Goal: Task Accomplishment & Management: Manage account settings

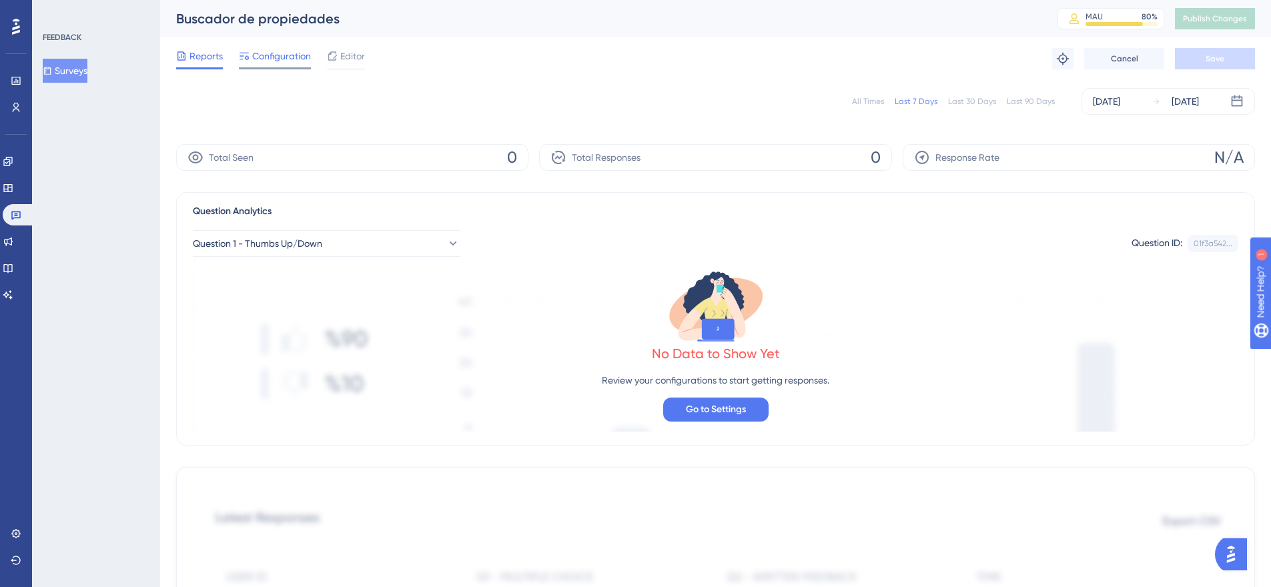
click at [277, 57] on span "Configuration" at bounding box center [281, 56] width 59 height 16
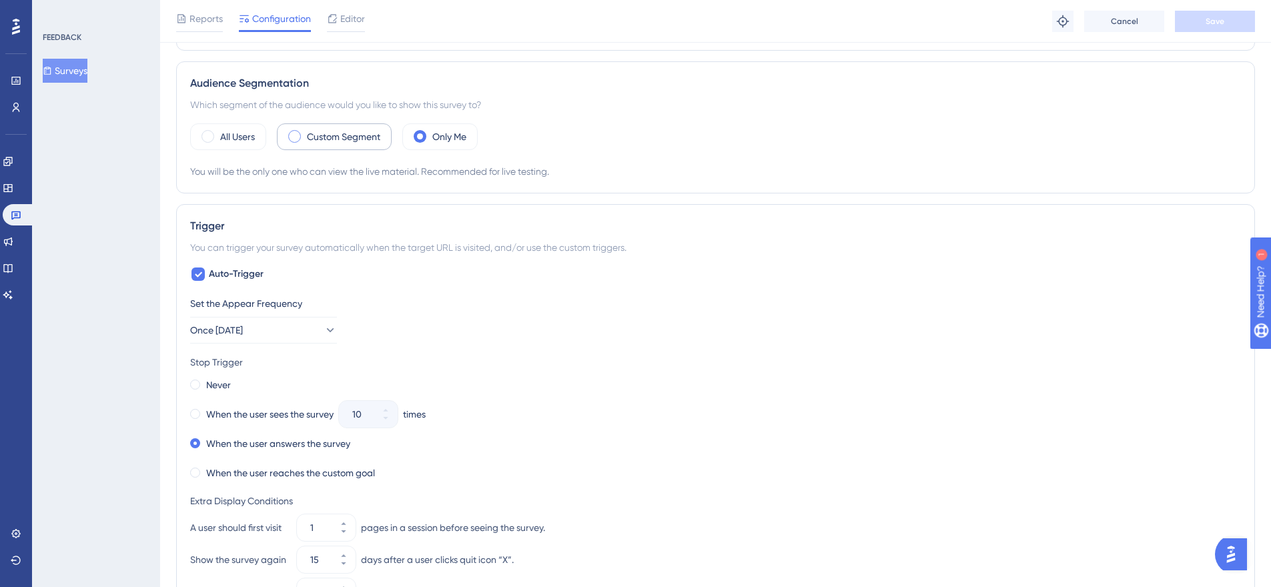
scroll to position [396, 0]
click at [325, 138] on label "Custom Segment" at bounding box center [343, 136] width 73 height 16
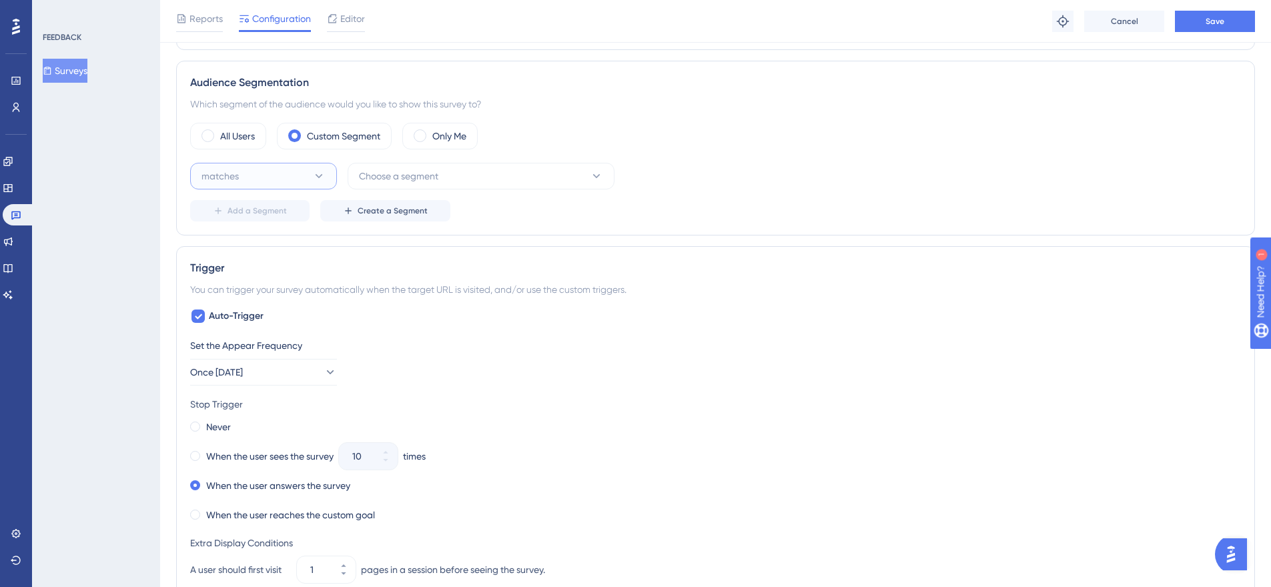
click at [289, 170] on button "matches" at bounding box center [263, 176] width 147 height 27
click at [435, 176] on span "Choose a segment" at bounding box center [398, 176] width 79 height 16
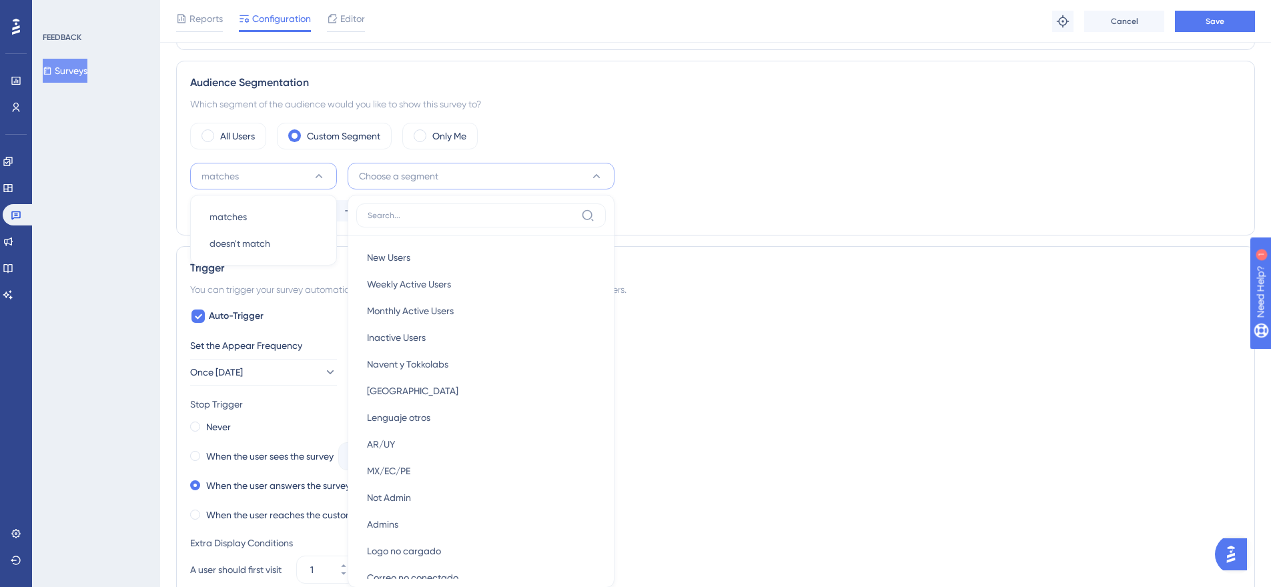
scroll to position [493, 0]
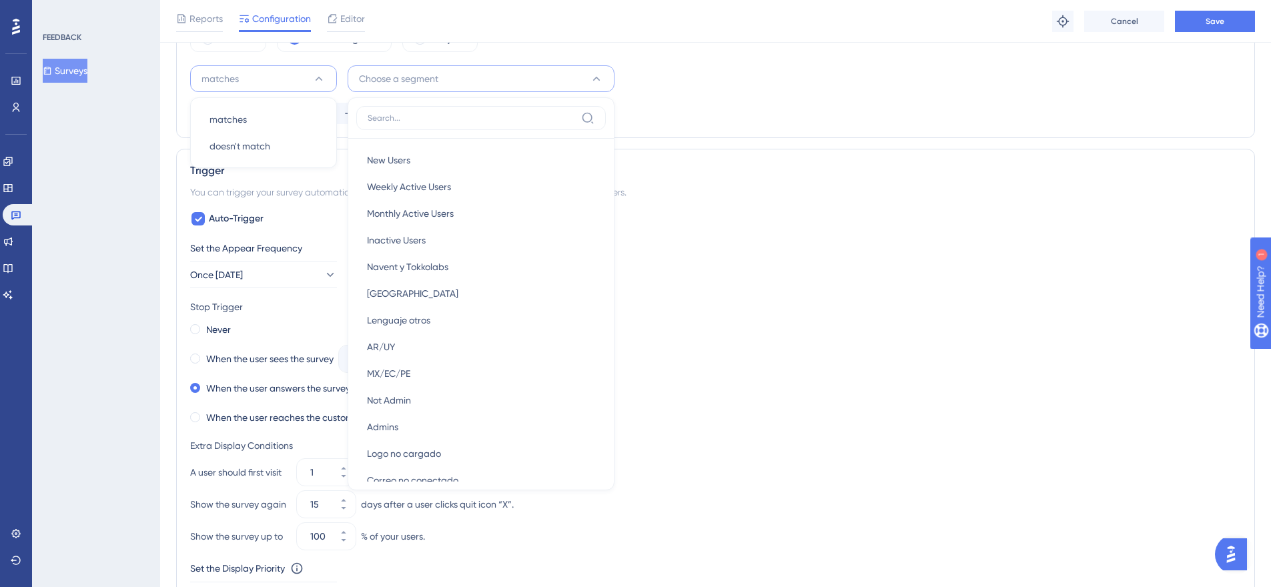
click at [221, 60] on div "All Users Custom Segment Only Me matches matches matches doesn't match doesn't …" at bounding box center [715, 74] width 1051 height 99
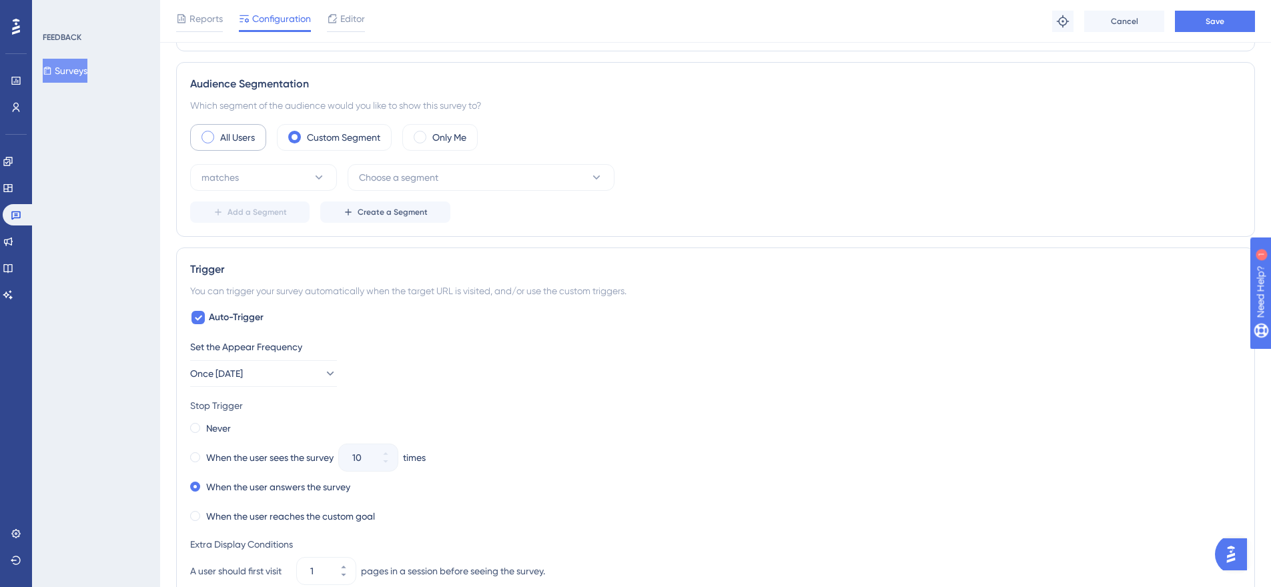
scroll to position [388, 0]
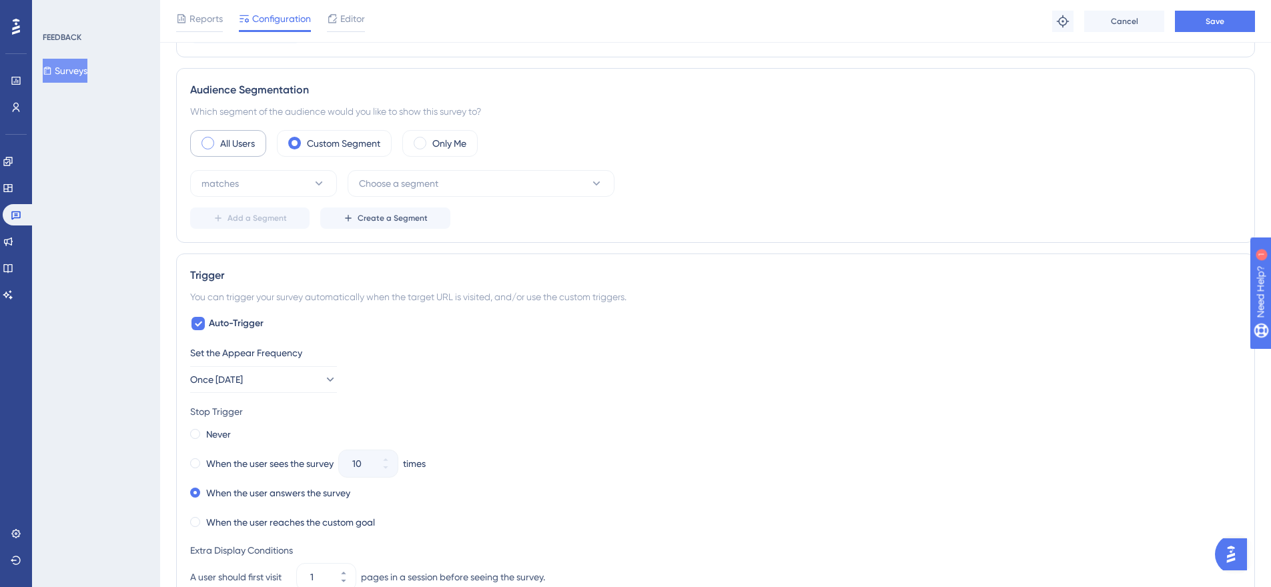
click at [245, 155] on div "All Users" at bounding box center [228, 143] width 76 height 27
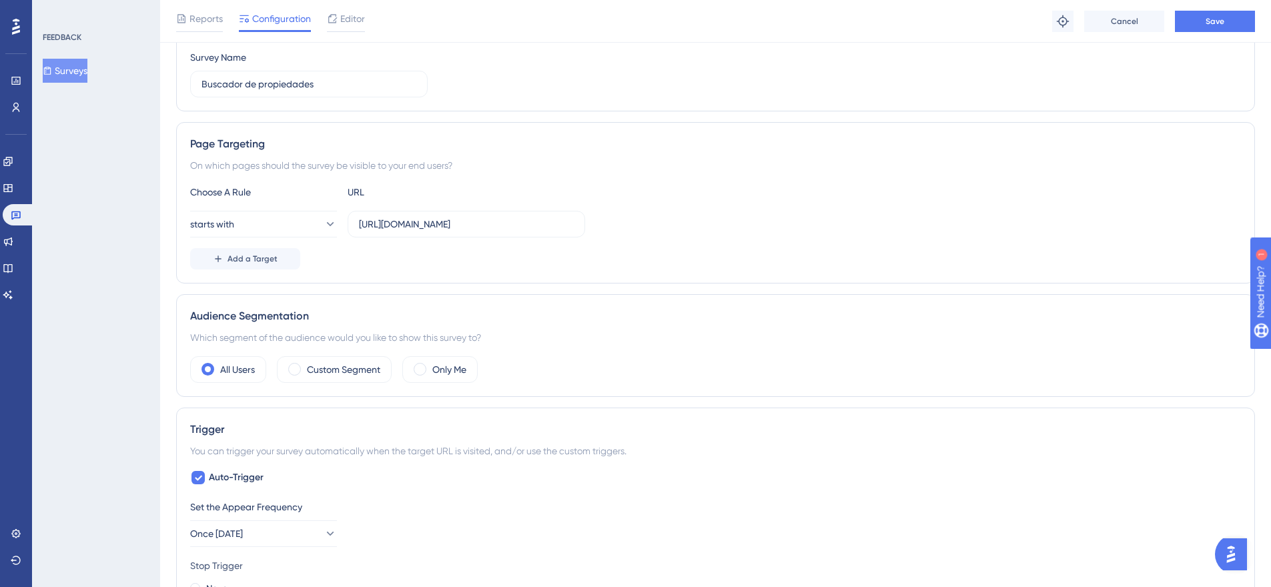
scroll to position [0, 0]
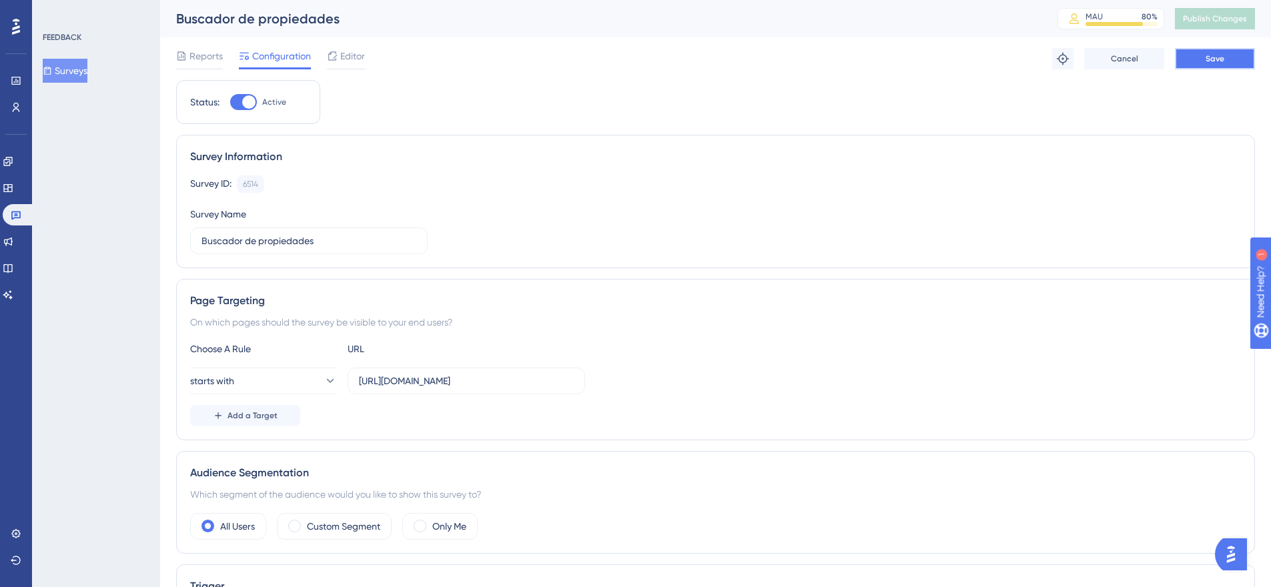
click at [1193, 61] on button "Save" at bounding box center [1215, 58] width 80 height 21
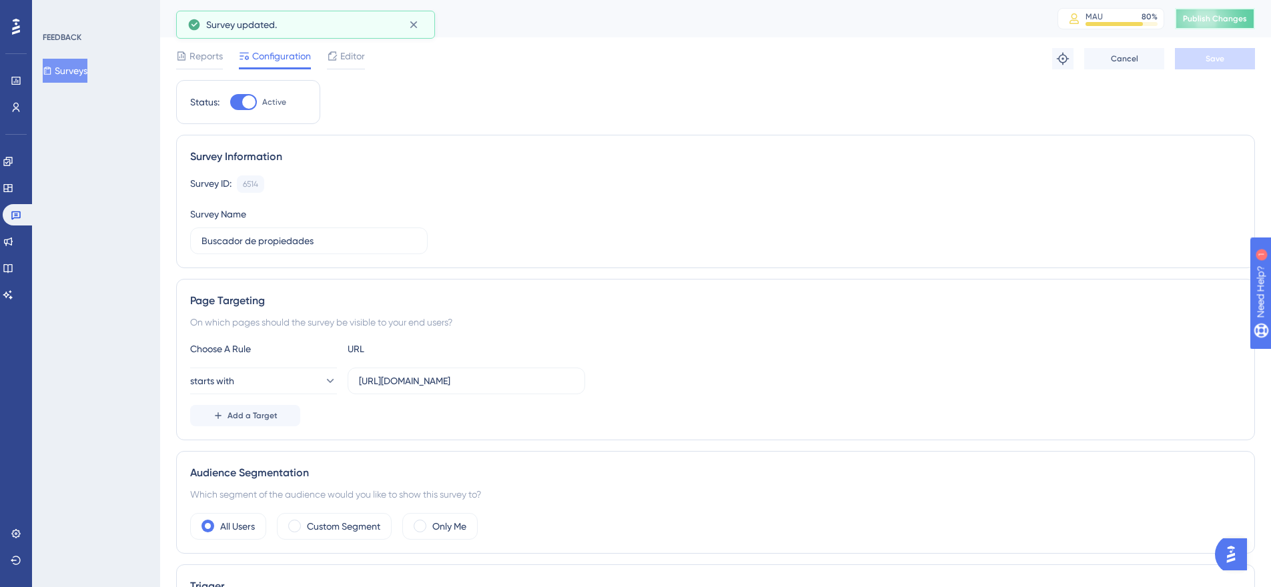
click at [1232, 17] on span "Publish Changes" at bounding box center [1215, 18] width 64 height 11
click at [419, 29] on icon at bounding box center [413, 24] width 13 height 13
click at [185, 65] on div "Reports" at bounding box center [199, 58] width 47 height 21
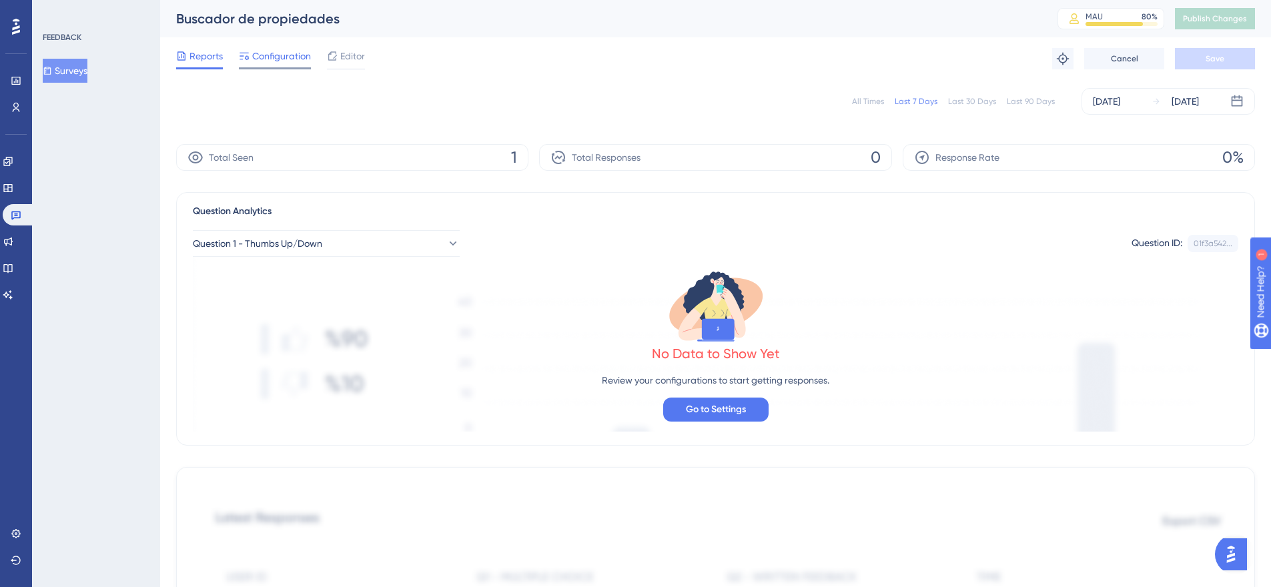
click at [286, 55] on span "Configuration" at bounding box center [281, 56] width 59 height 16
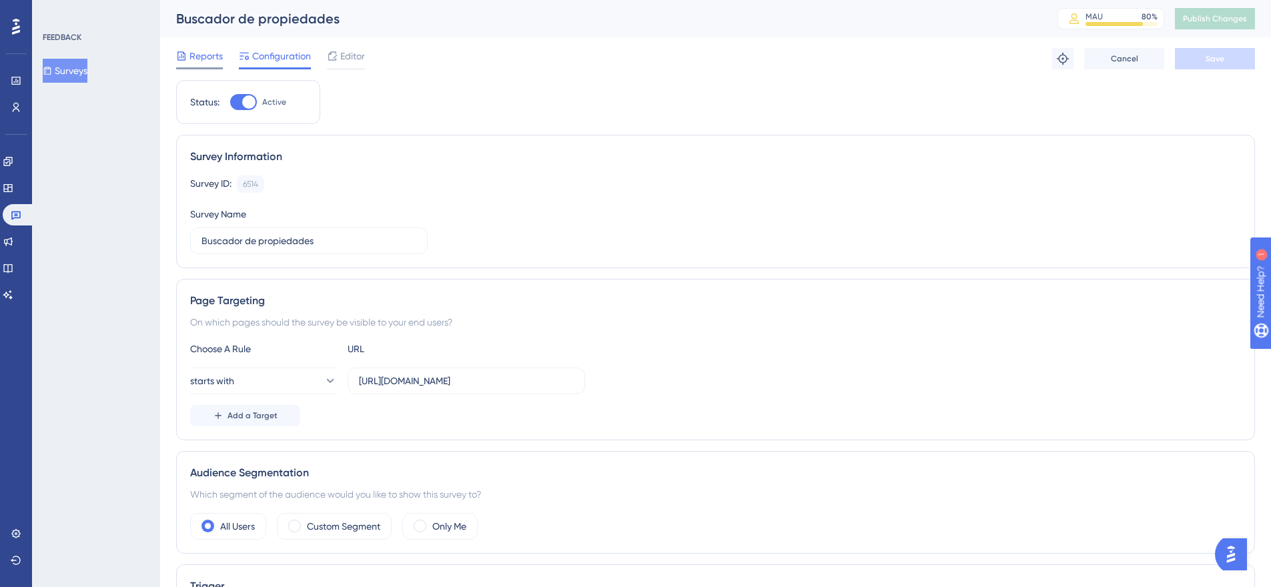
click at [205, 55] on span "Reports" at bounding box center [205, 56] width 33 height 16
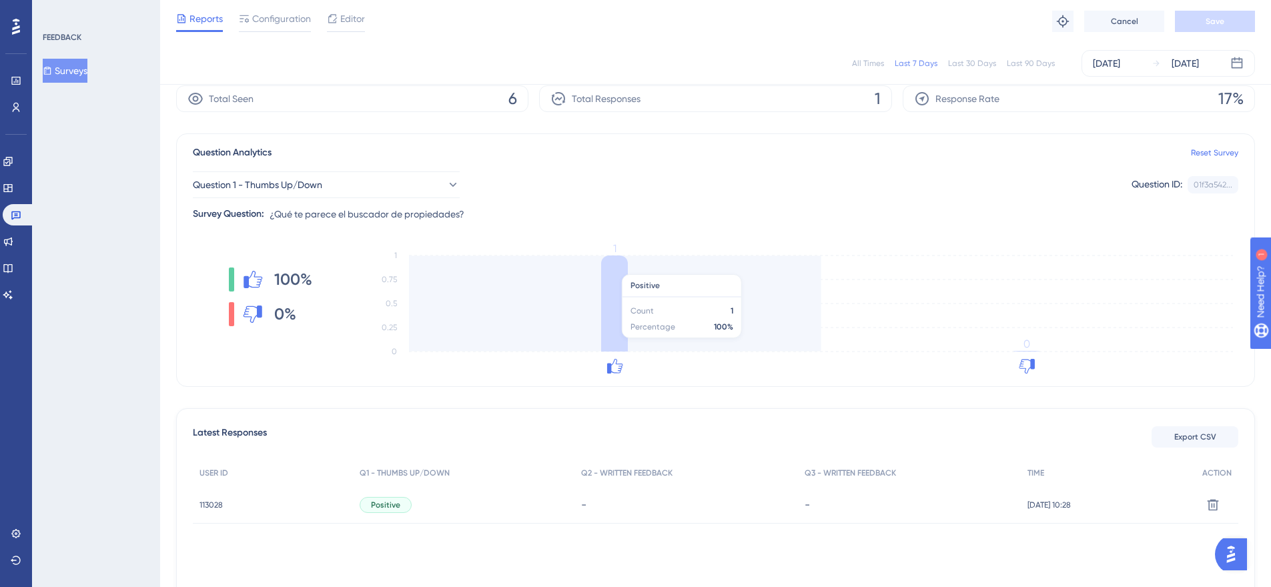
scroll to position [145, 0]
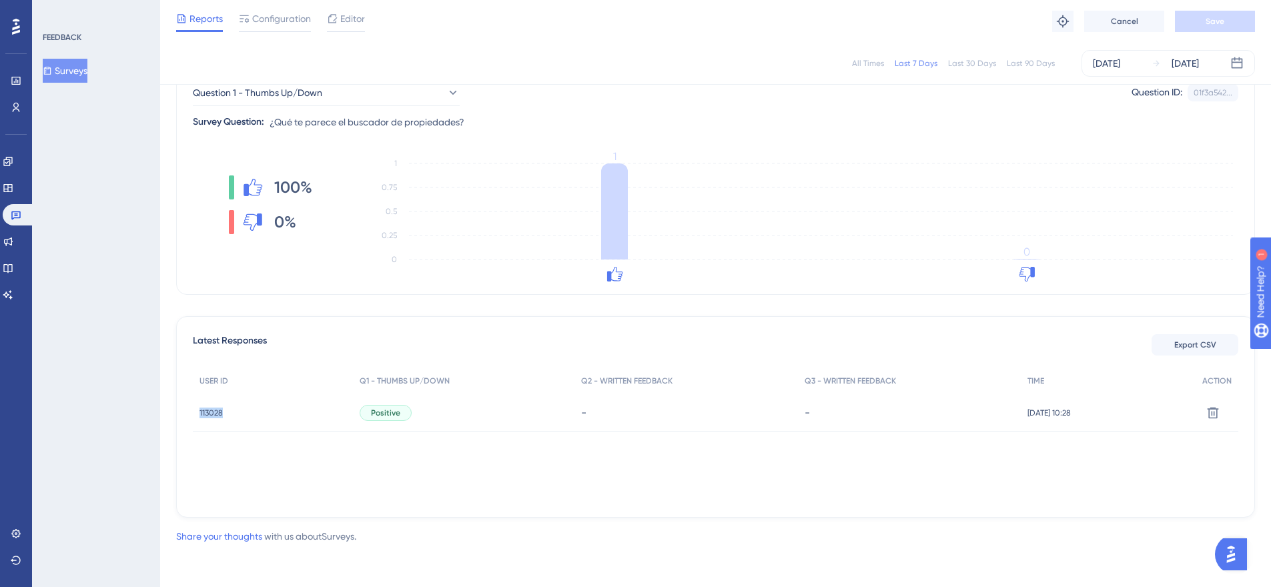
drag, startPoint x: 211, startPoint y: 414, endPoint x: 193, endPoint y: 414, distance: 17.3
click at [193, 414] on div "113028 113028" at bounding box center [273, 412] width 160 height 37
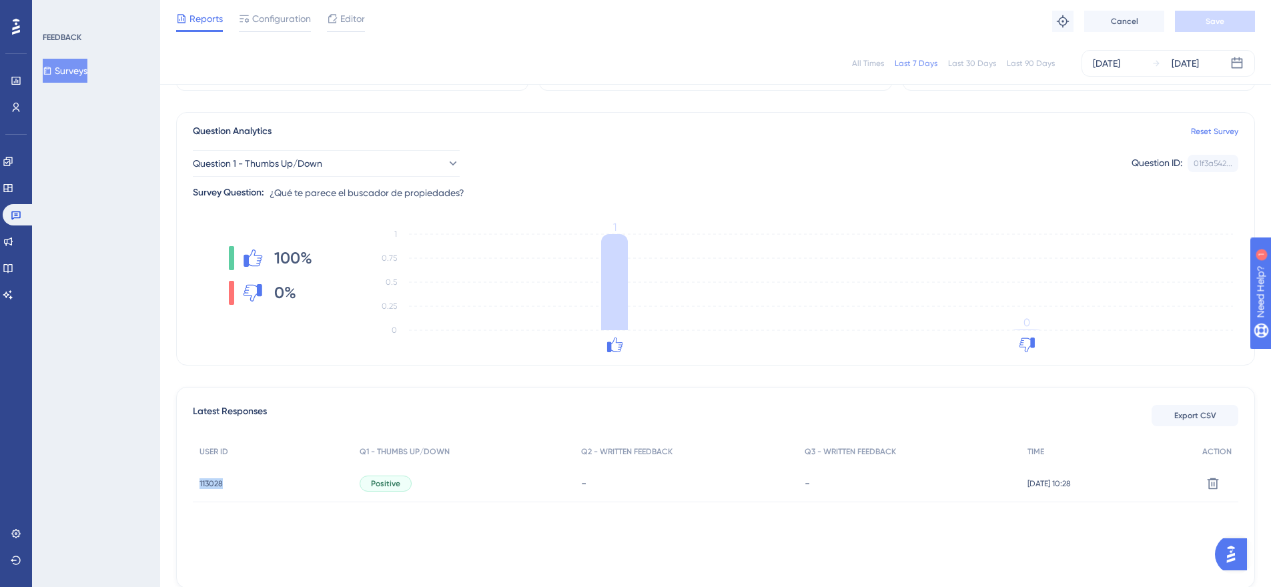
scroll to position [74, 0]
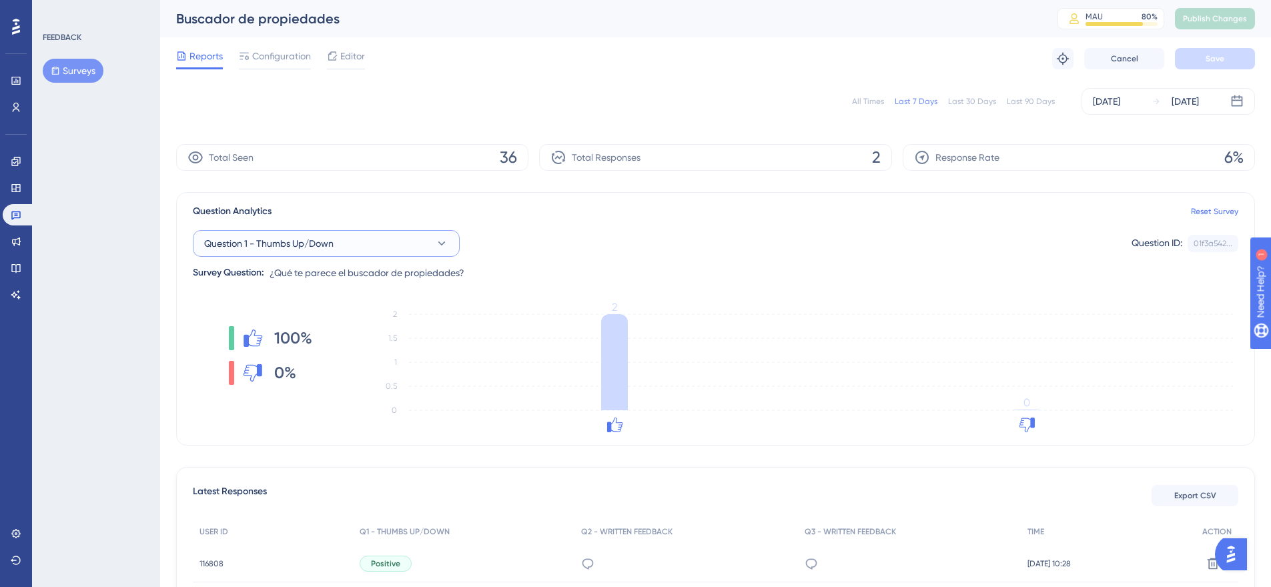
click at [333, 237] on span "Question 1 - Thumbs Up/Down" at bounding box center [268, 243] width 129 height 16
click at [341, 218] on div "Question Analytics Reset Survey" at bounding box center [715, 211] width 1045 height 16
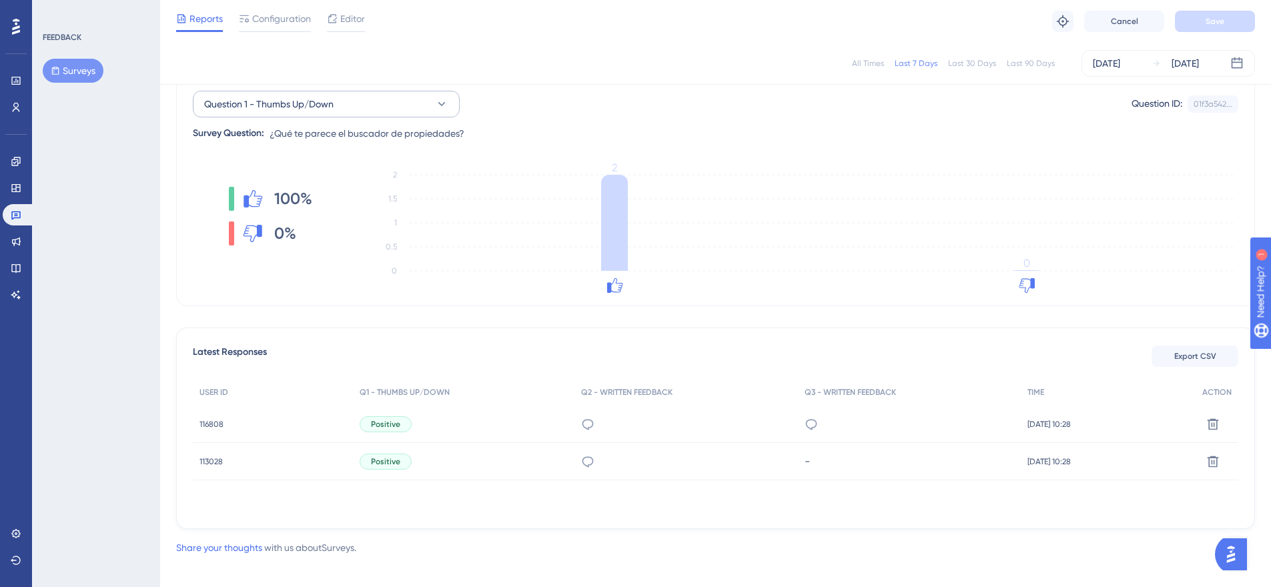
scroll to position [145, 0]
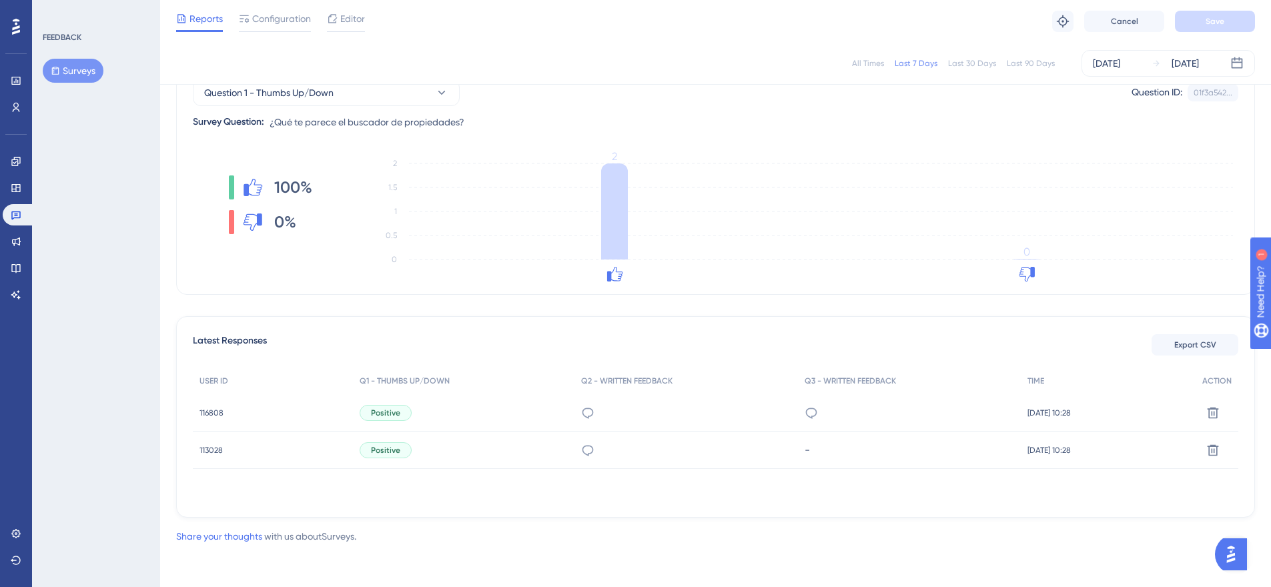
click at [584, 468] on div "la cantidad de filtros" at bounding box center [587, 450] width 13 height 37
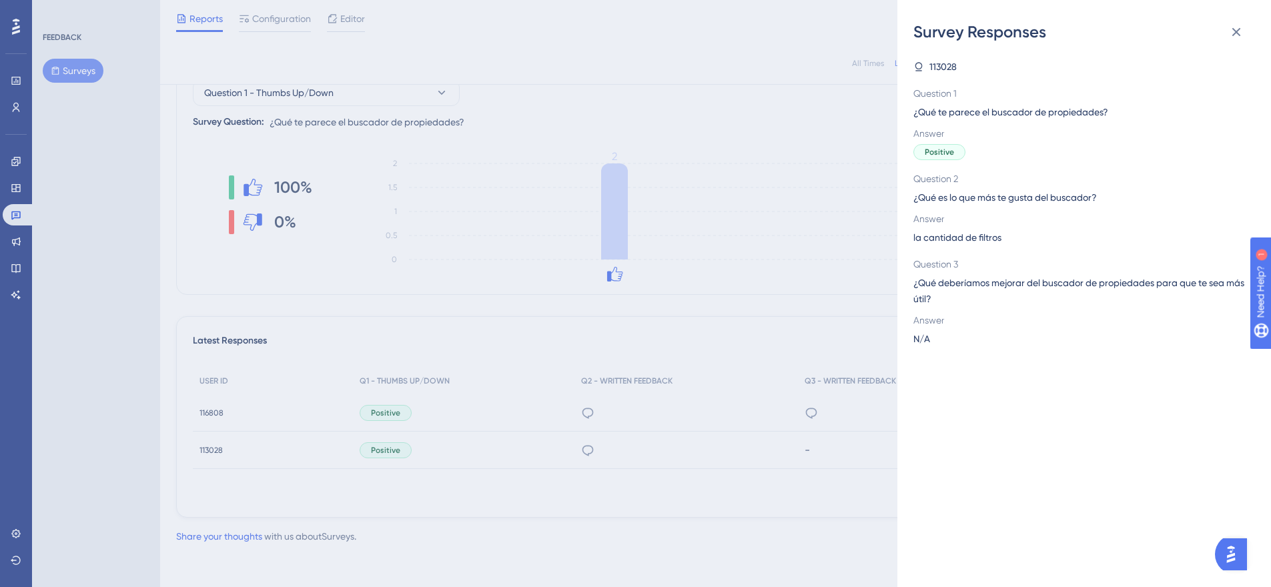
click at [758, 471] on div "Survey Responses 113028 Question 1 ¿Qué te parece el buscador de propiedades? A…" at bounding box center [635, 293] width 1271 height 587
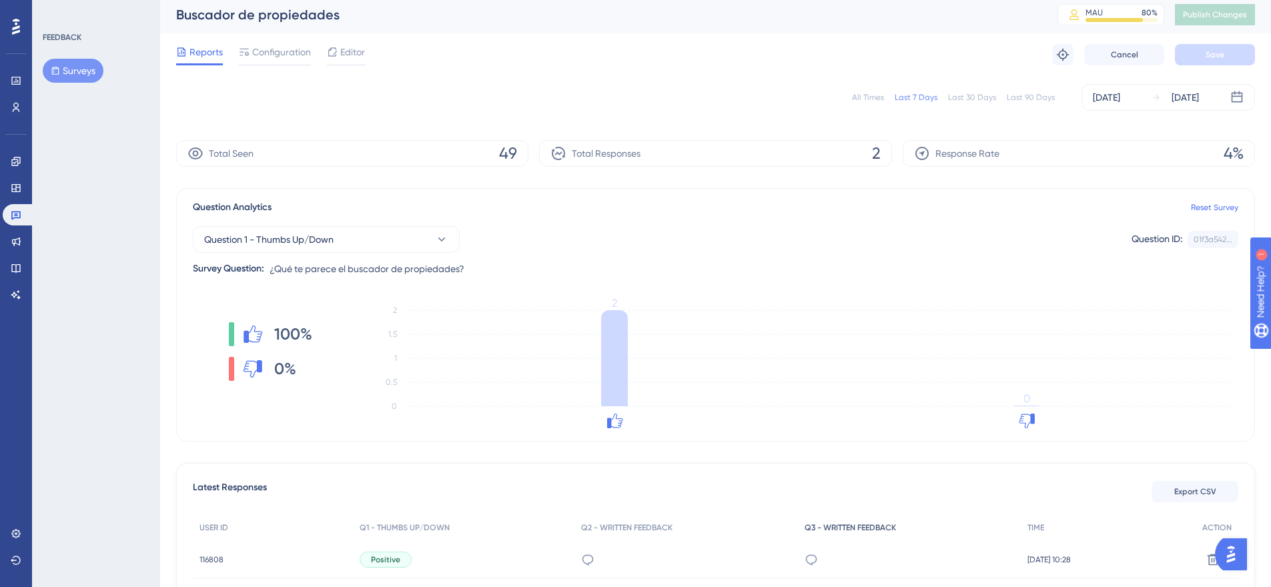
scroll to position [0, 0]
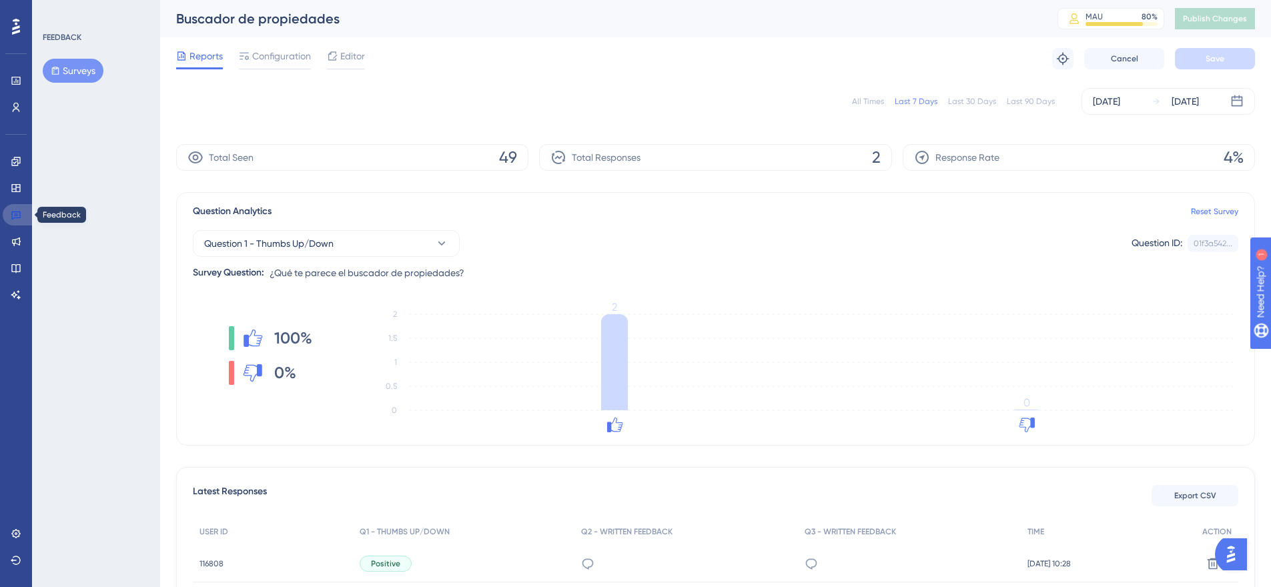
click at [22, 213] on link at bounding box center [19, 214] width 32 height 21
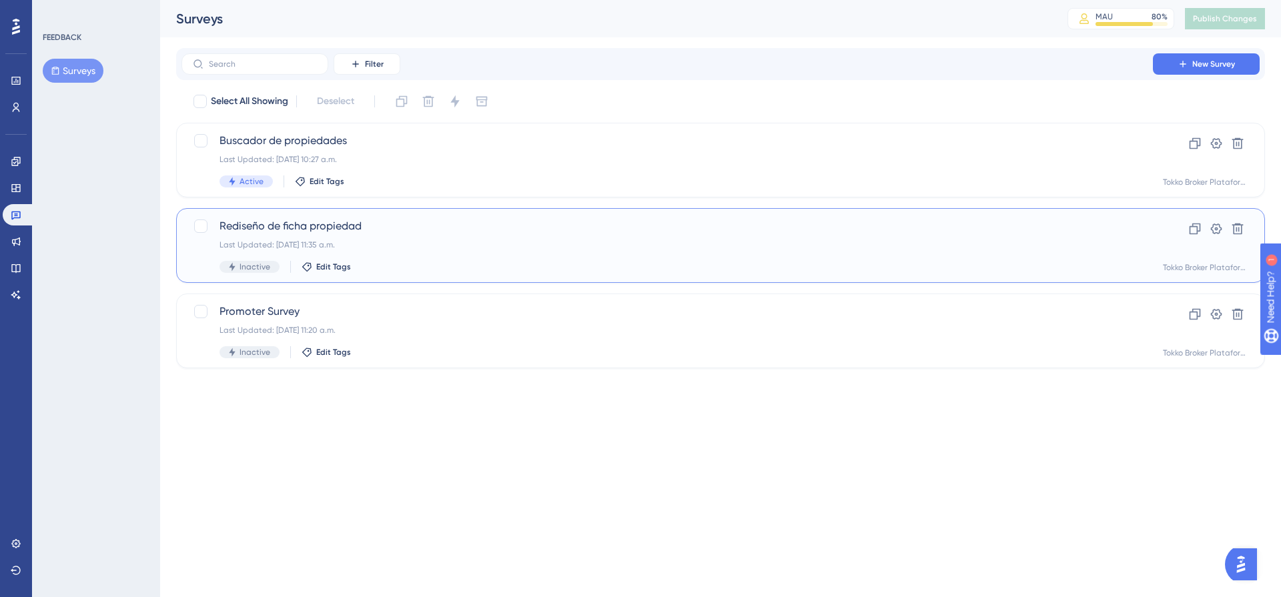
click at [455, 253] on div "Rediseño de ficha propiedad Last Updated: [DATE] 11:35 a.m. Inactive Edit Tags" at bounding box center [666, 245] width 895 height 55
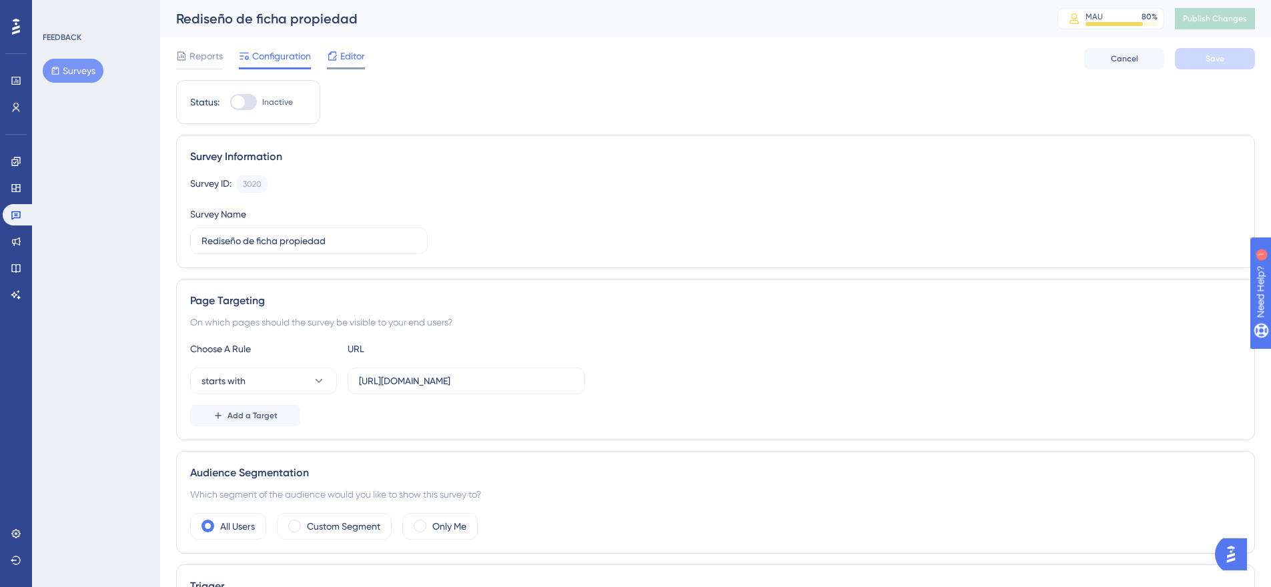
click at [334, 64] on div "Editor" at bounding box center [346, 58] width 38 height 21
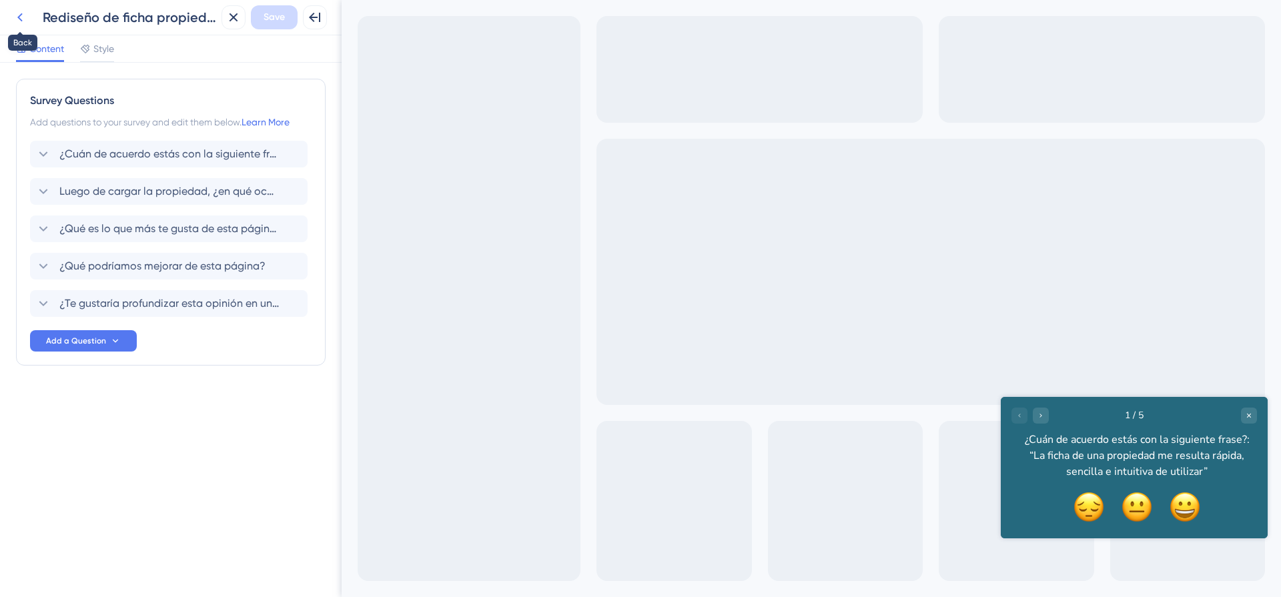
click at [19, 25] on button at bounding box center [20, 17] width 24 height 24
